Goal: Task Accomplishment & Management: Complete application form

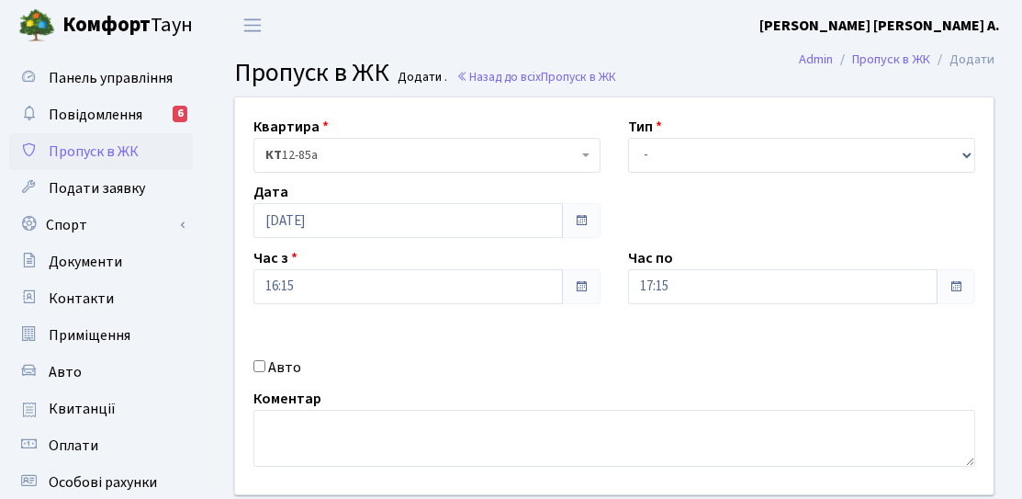
click at [275, 374] on label "Авто" at bounding box center [284, 367] width 33 height 22
click at [265, 372] on input "Авто" at bounding box center [260, 366] width 12 height 12
checkbox input "true"
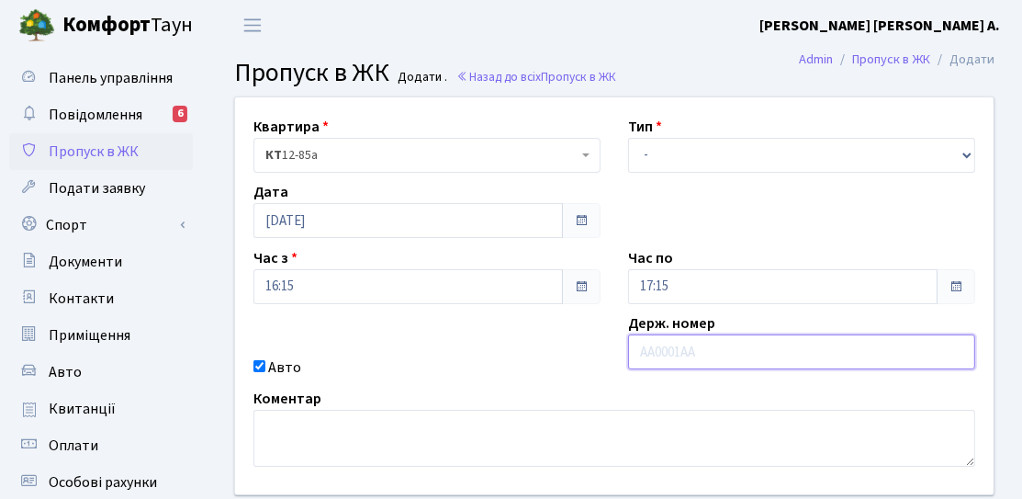
paste input "АХ4956ІО"
type input "АХ4956ІО"
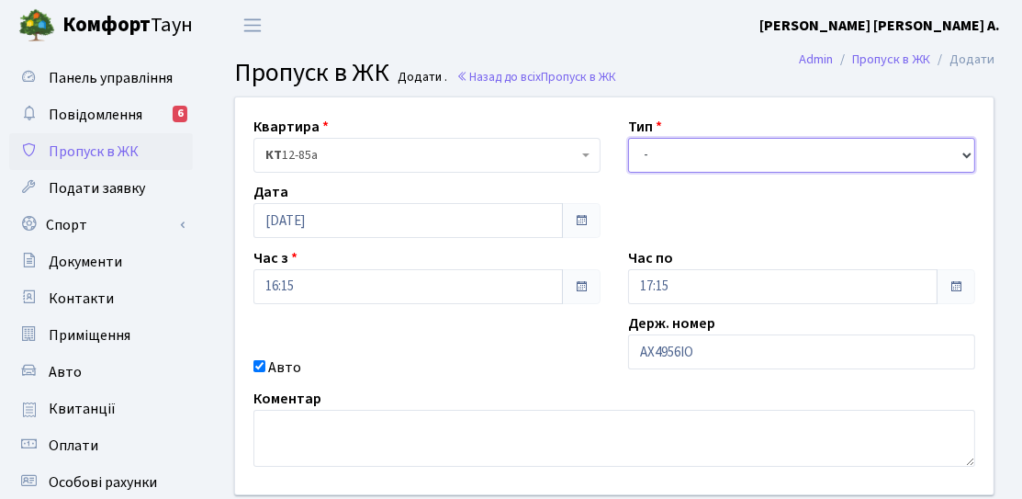
click at [686, 154] on select "- Доставка Таксі Гості Сервіс" at bounding box center [801, 155] width 347 height 35
select select "3"
click at [628, 138] on select "- Доставка Таксі Гості Сервіс" at bounding box center [801, 155] width 347 height 35
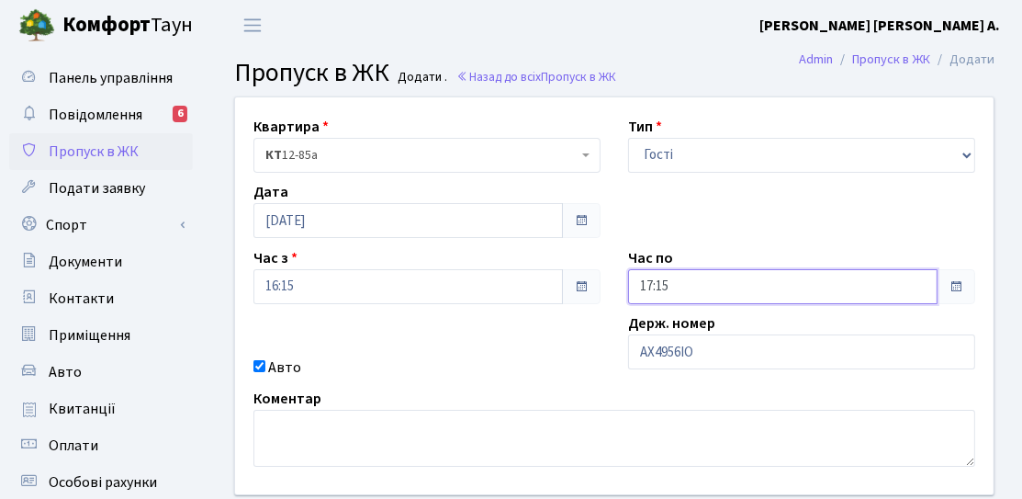
click at [677, 282] on input "17:15" at bounding box center [783, 286] width 310 height 35
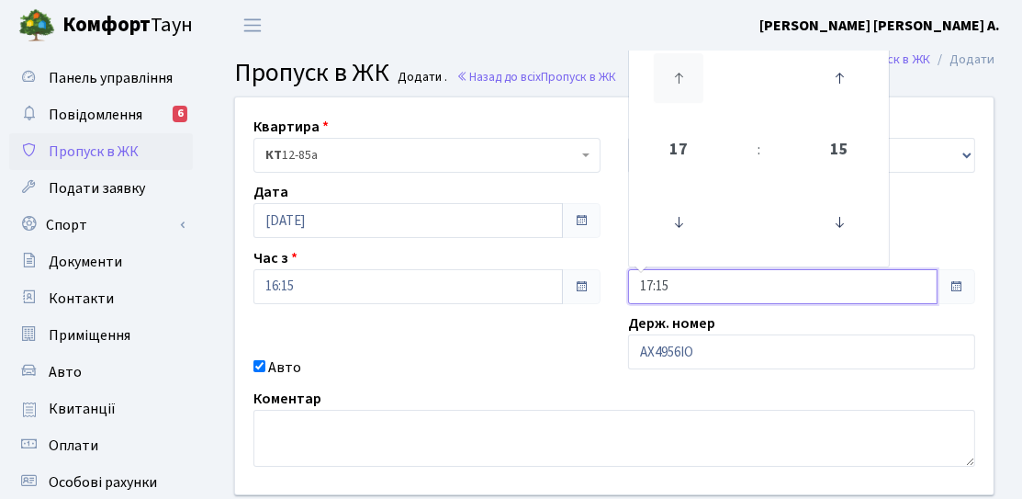
click at [674, 76] on icon at bounding box center [679, 78] width 50 height 50
type input "19:15"
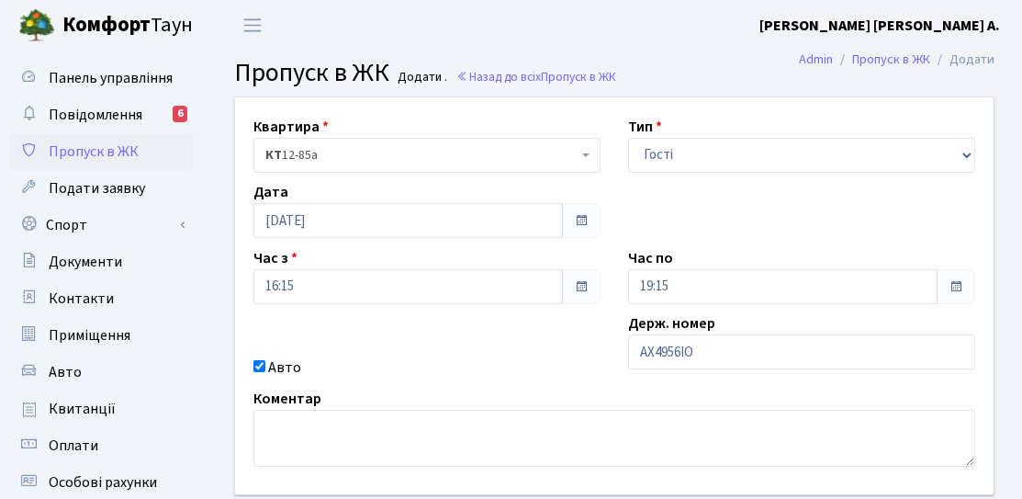
click at [557, 358] on div "Авто" at bounding box center [427, 367] width 375 height 22
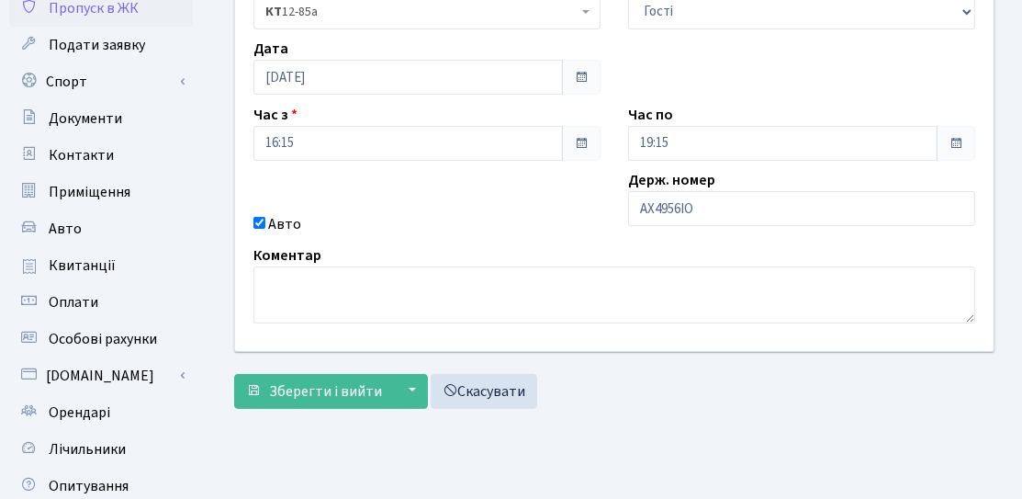
scroll to position [276, 0]
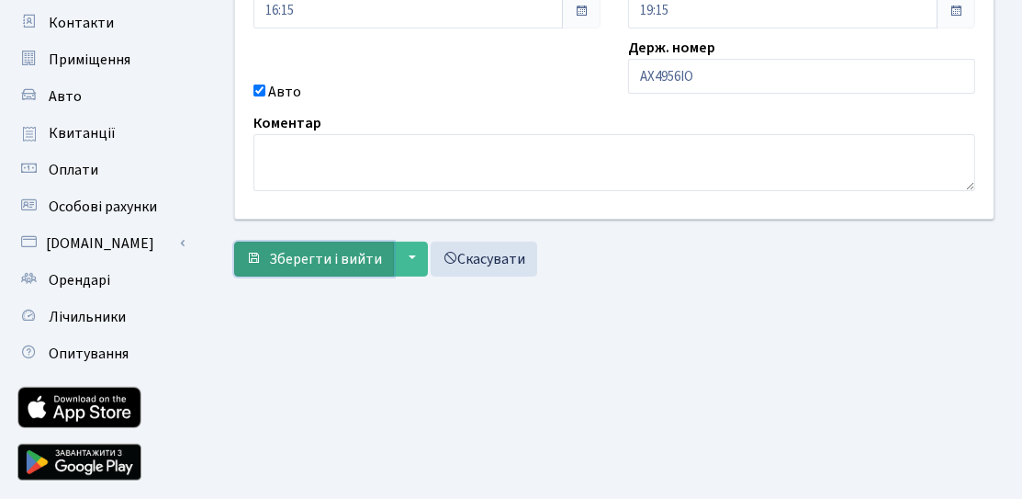
click at [326, 269] on button "Зберегти і вийти" at bounding box center [314, 259] width 160 height 35
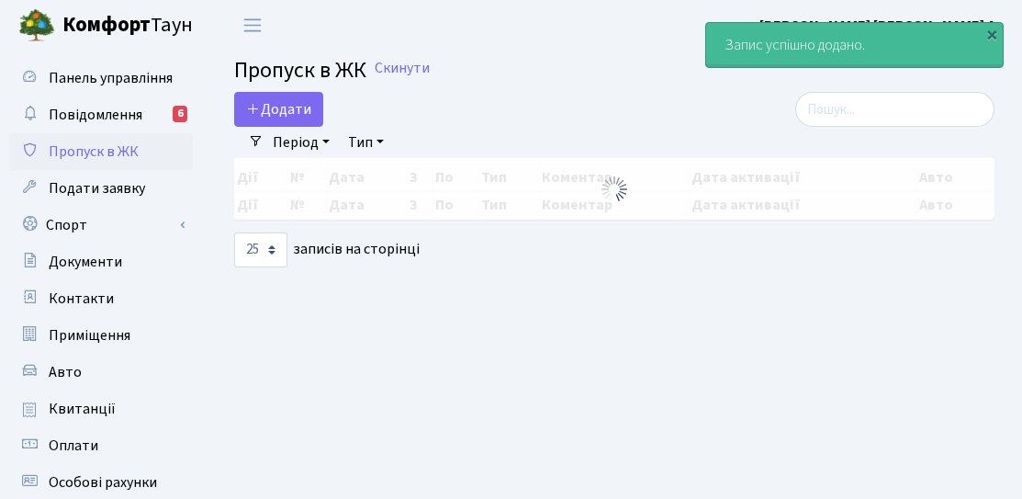
select select "25"
